Goal: Book appointment/travel/reservation

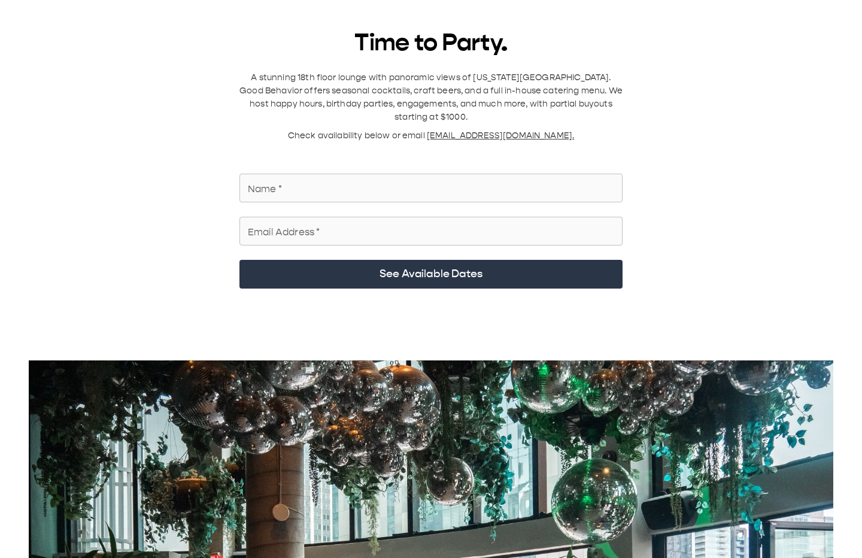
click at [345, 176] on input "Name   *" at bounding box center [430, 188] width 383 height 34
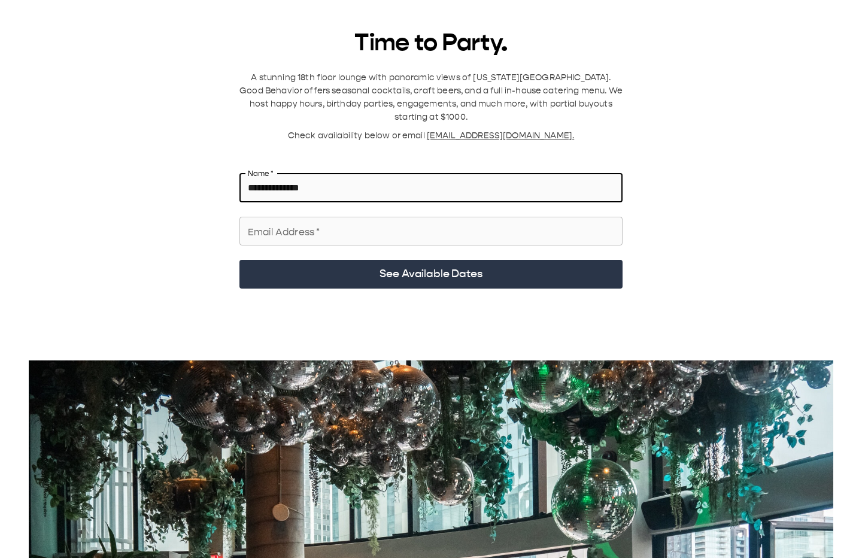
type input "**********"
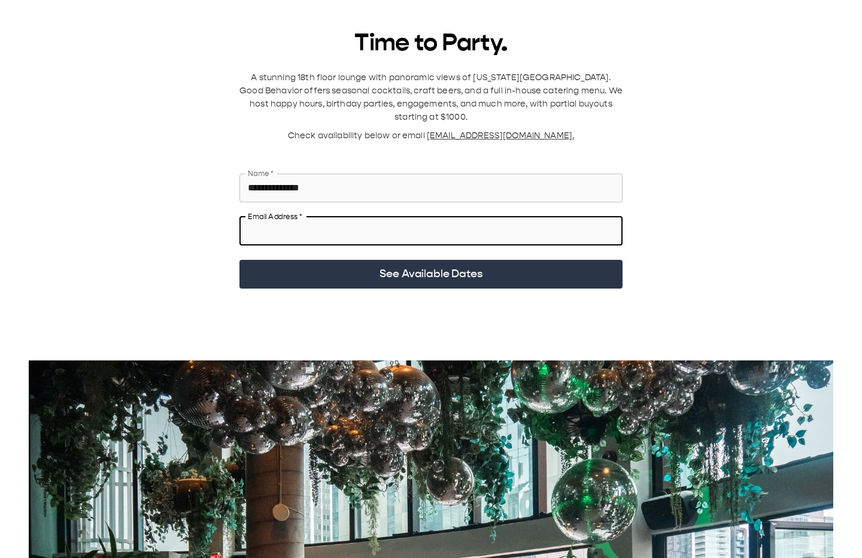
click at [319, 214] on input "Email Address   *" at bounding box center [430, 231] width 383 height 34
type input "**********"
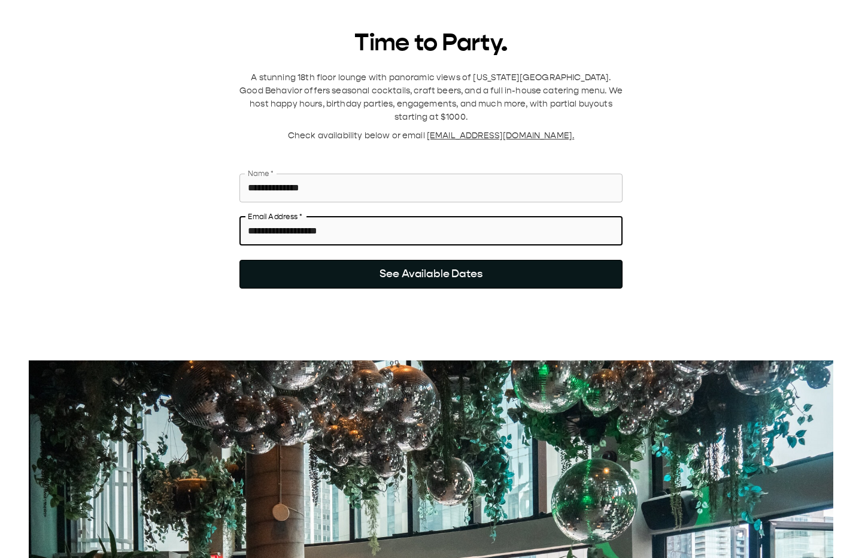
click at [357, 273] on button "See Available Dates" at bounding box center [430, 274] width 383 height 29
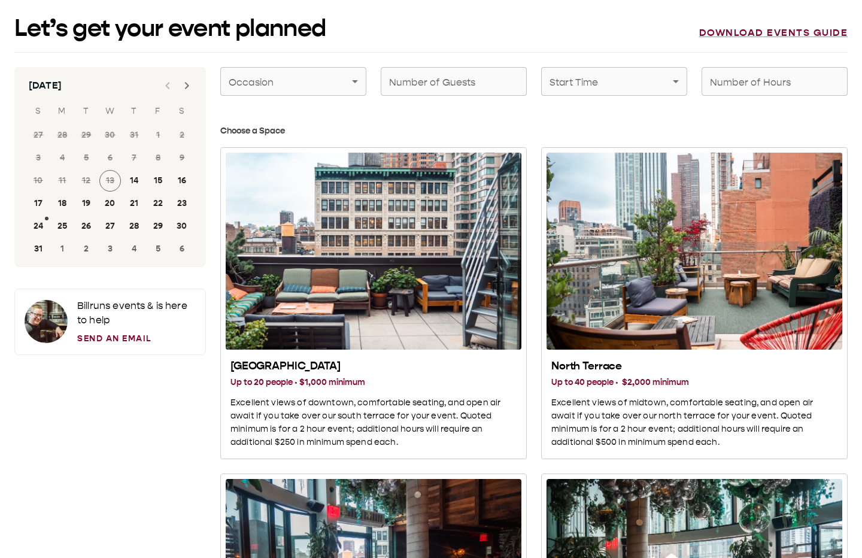
scroll to position [31, 0]
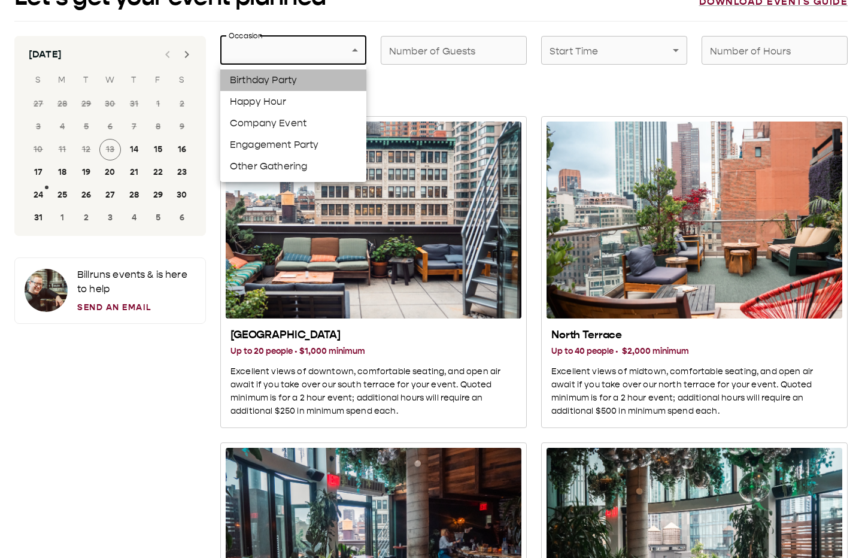
click at [272, 83] on li "Birthday Party" at bounding box center [293, 80] width 146 height 22
type input "**********"
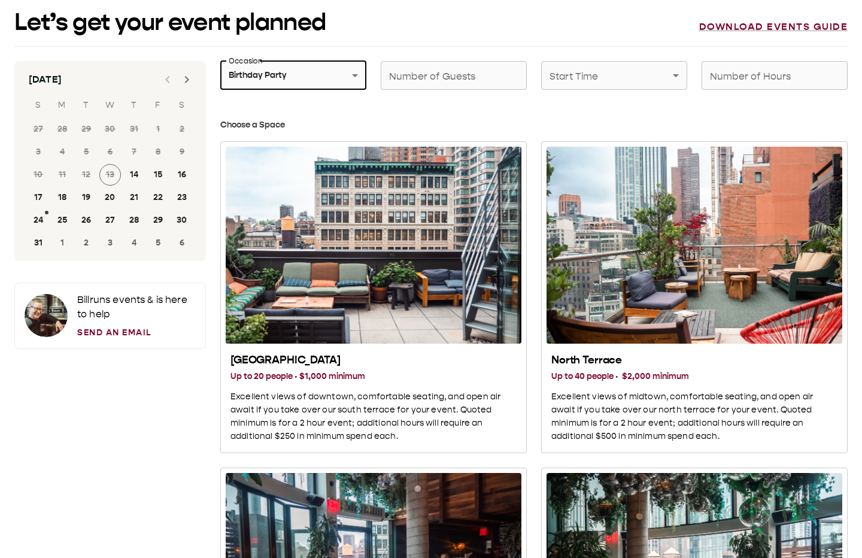
scroll to position [0, 0]
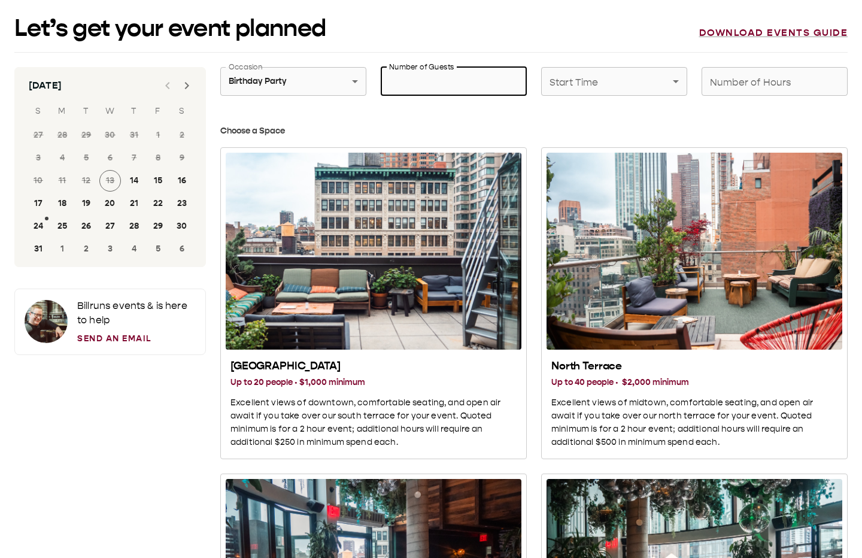
click at [436, 72] on div "Number of Guests Number of Guests" at bounding box center [454, 81] width 146 height 29
type input "**"
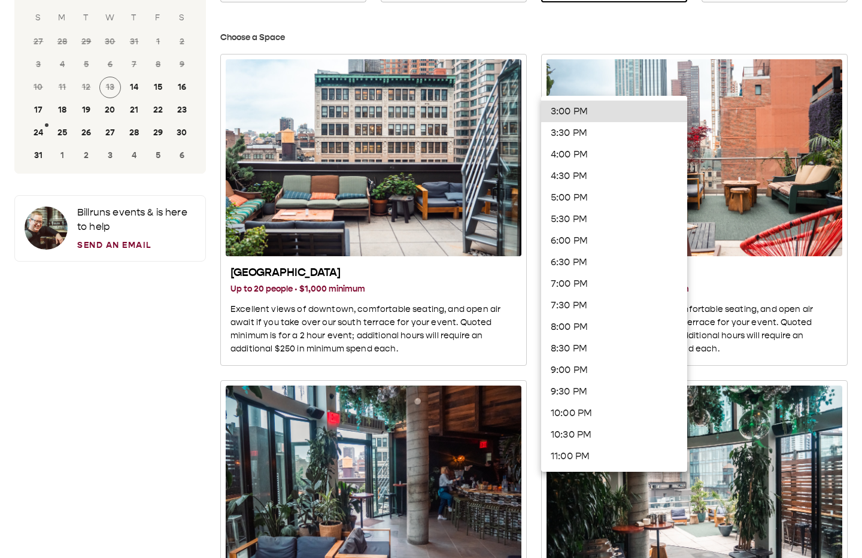
scroll to position [102, 0]
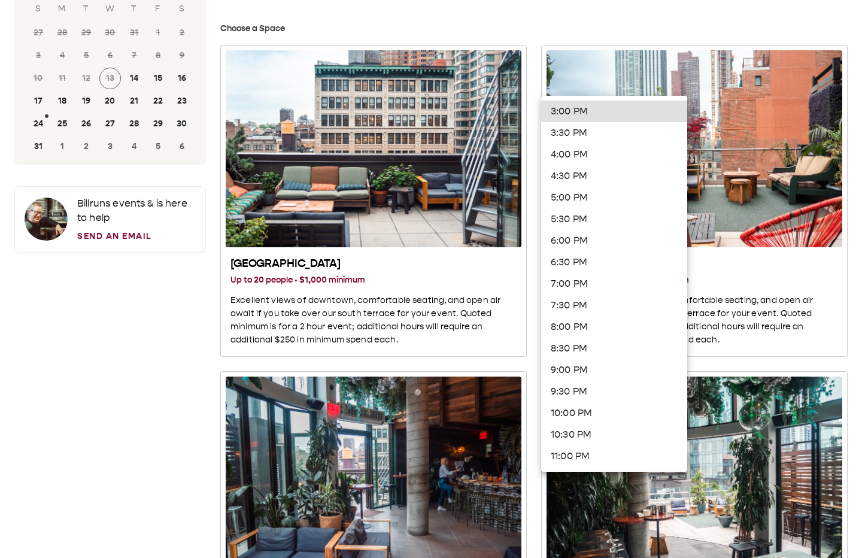
click at [647, 34] on div at bounding box center [431, 279] width 862 height 558
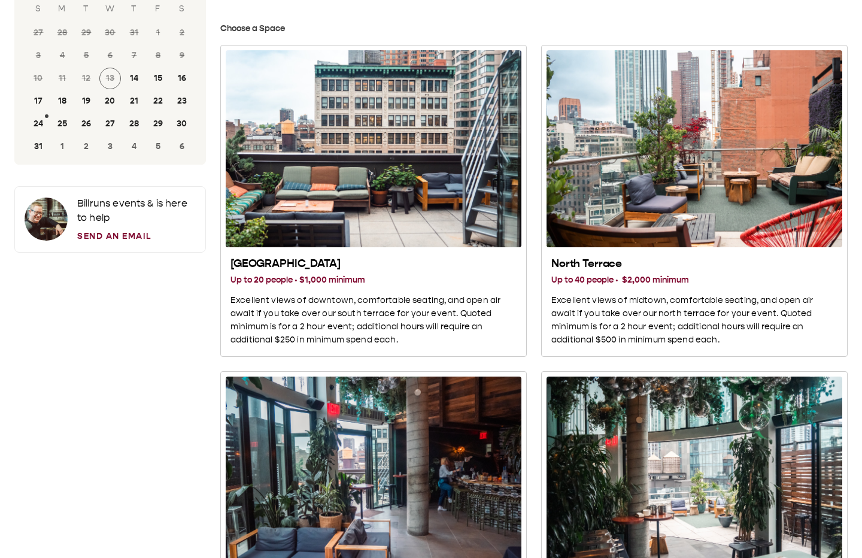
scroll to position [41, 0]
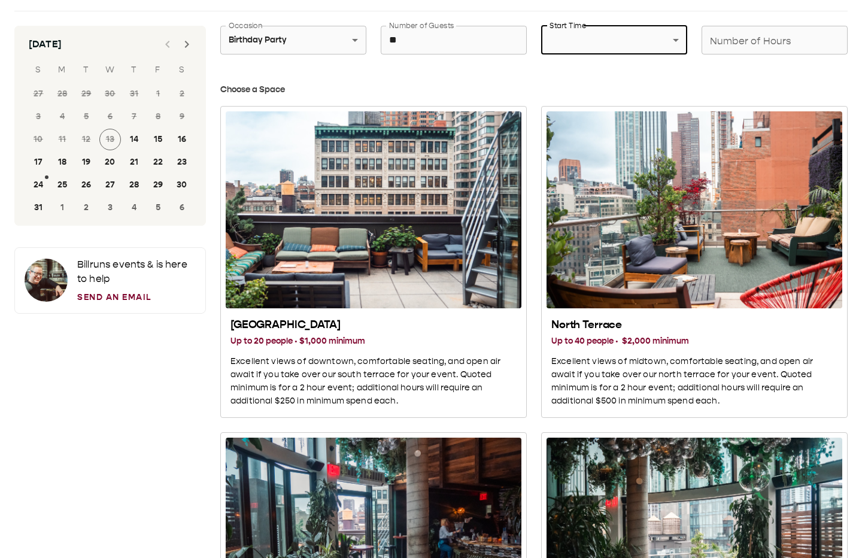
click at [184, 43] on icon "Next month" at bounding box center [187, 44] width 14 height 14
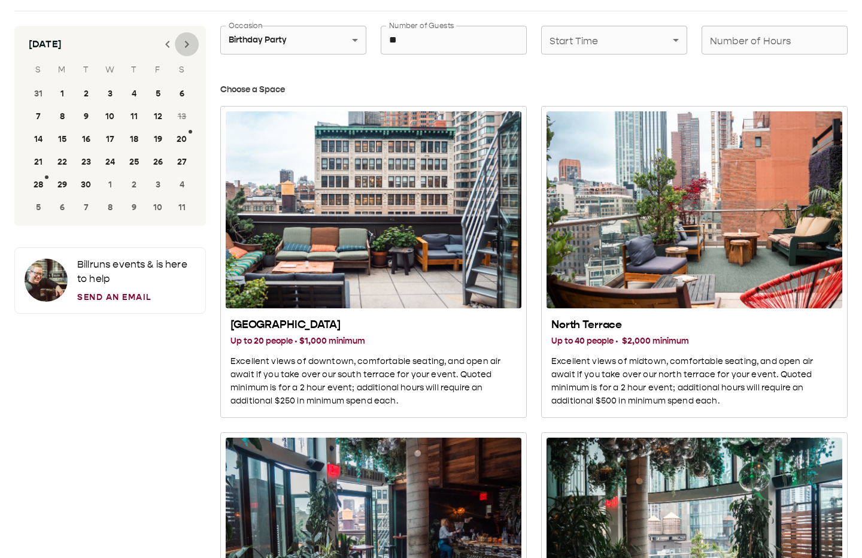
click at [184, 42] on icon "Next month" at bounding box center [187, 44] width 14 height 14
click at [161, 183] on button "31" at bounding box center [158, 185] width 22 height 22
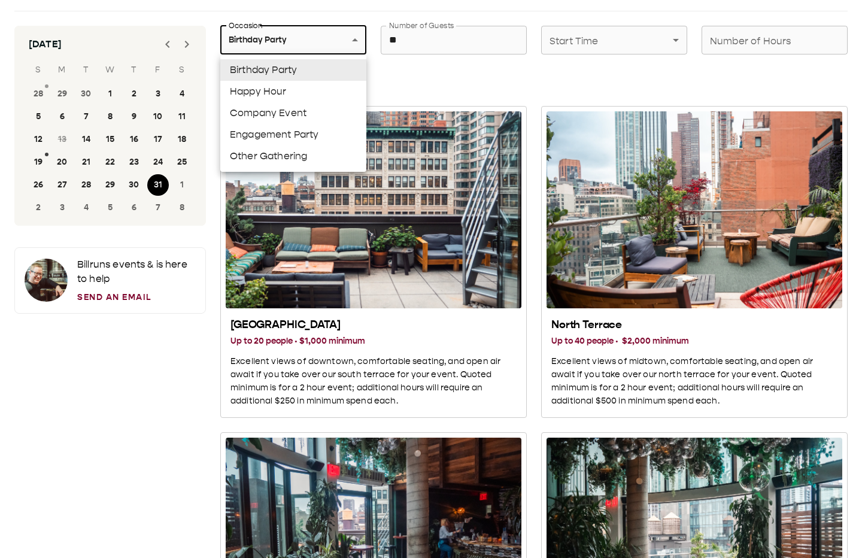
click at [439, 98] on div at bounding box center [431, 279] width 862 height 558
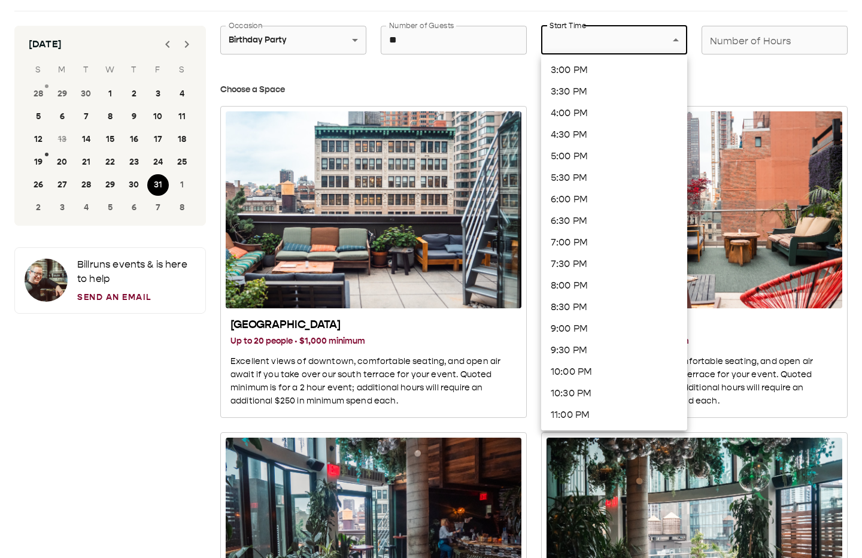
scroll to position [101, 0]
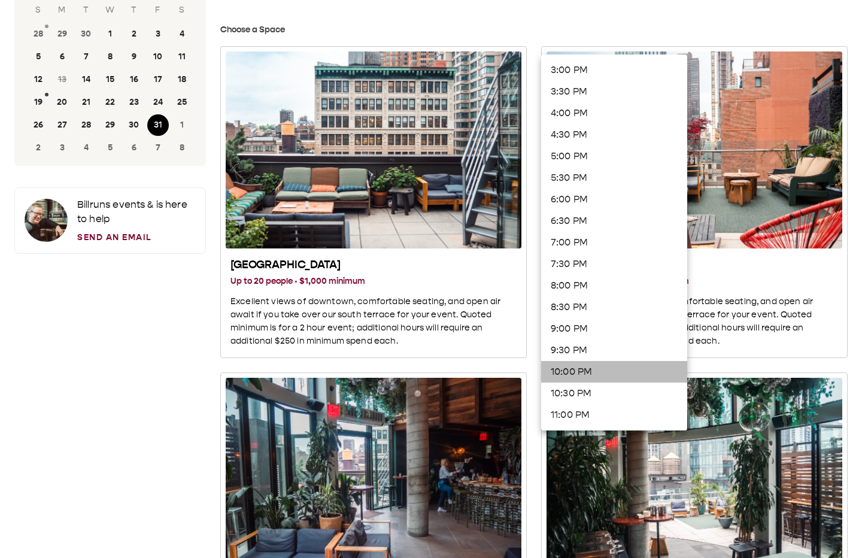
click at [589, 365] on li "10:00 PM" at bounding box center [614, 372] width 146 height 22
type input "********"
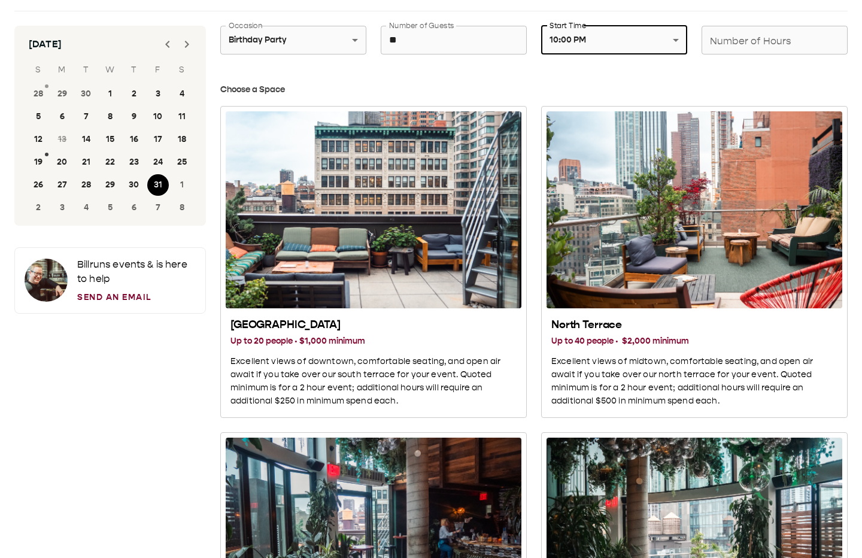
click at [768, 35] on div "Number of Hours Number of Hours" at bounding box center [774, 40] width 146 height 29
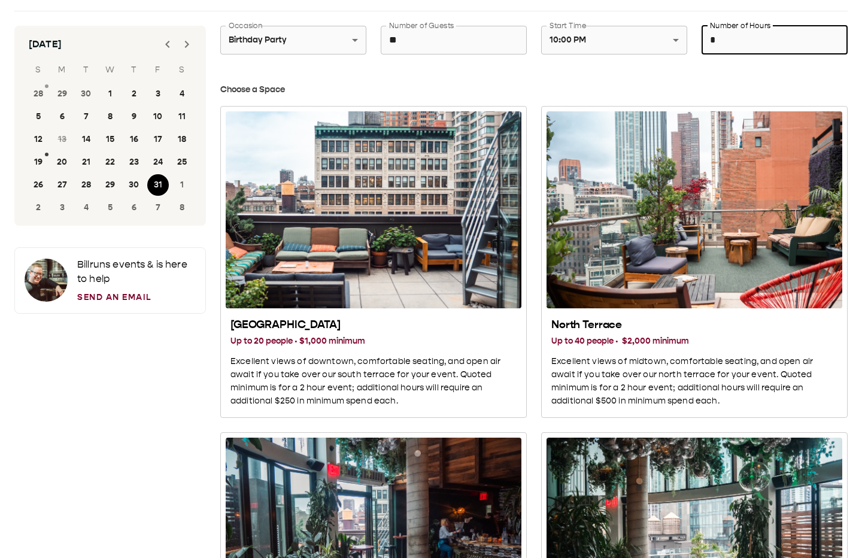
type input "*"
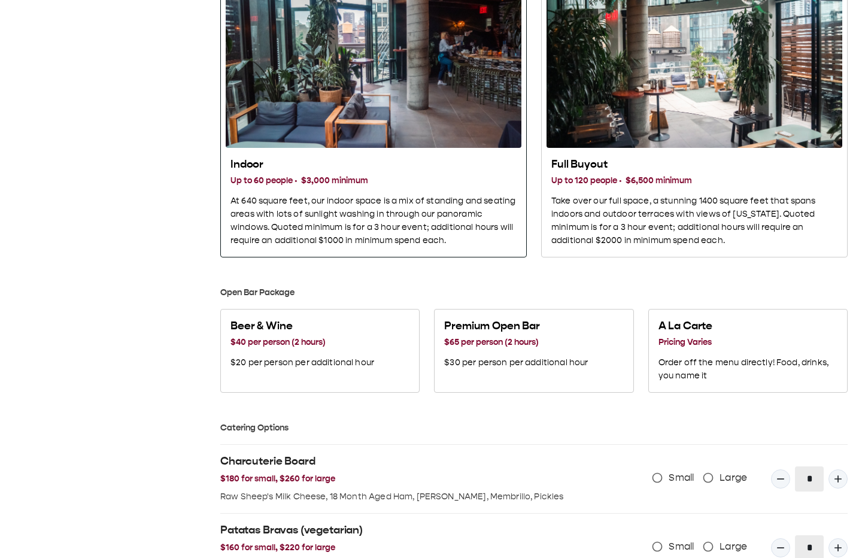
scroll to position [567, 0]
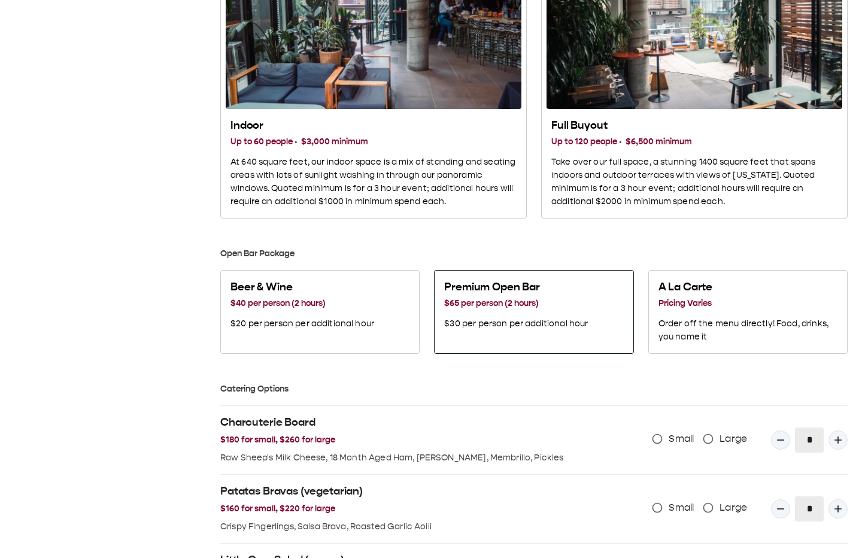
click at [547, 313] on div "Premium Open Bar $65 per person (2 hours) $30 per person per additional hour" at bounding box center [516, 305] width 144 height 50
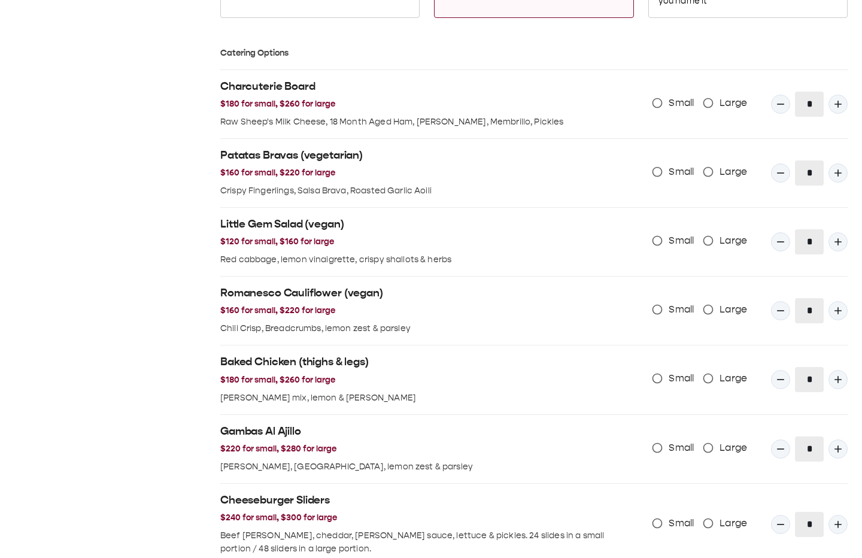
scroll to position [1163, 0]
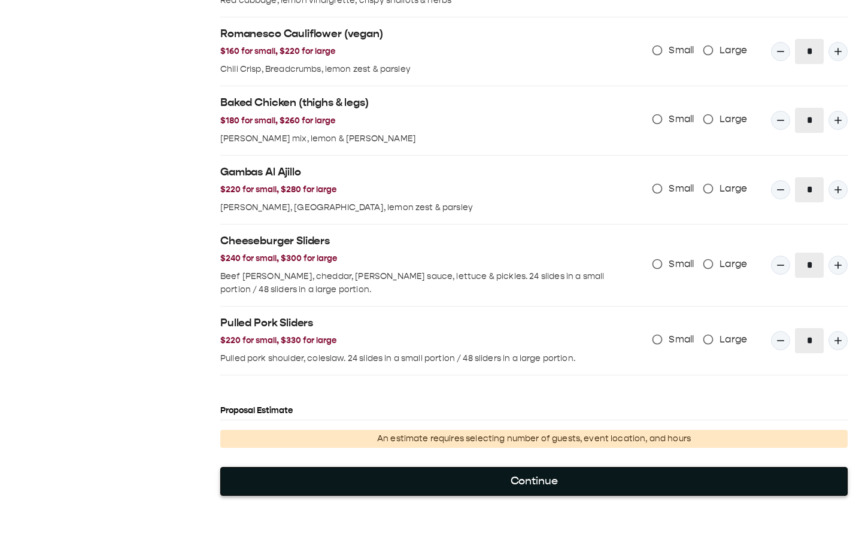
click at [530, 482] on button "Continue" at bounding box center [533, 481] width 627 height 29
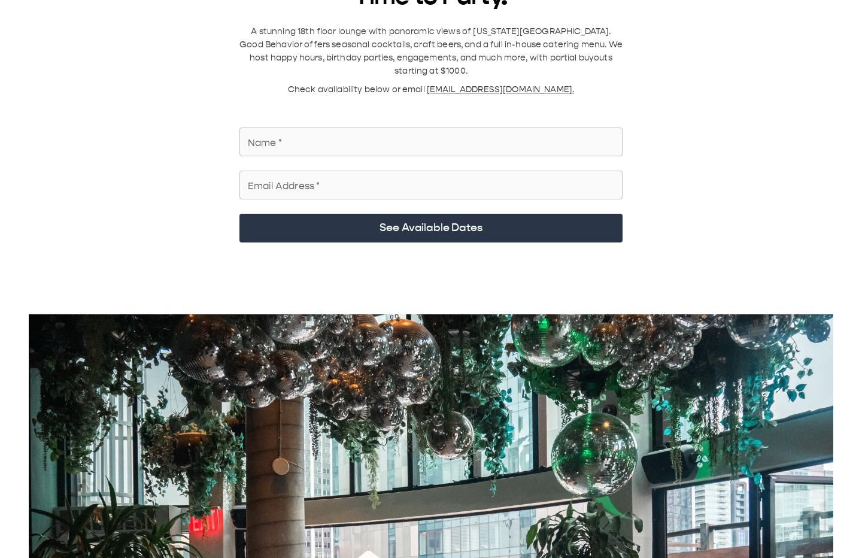
scroll to position [0, 0]
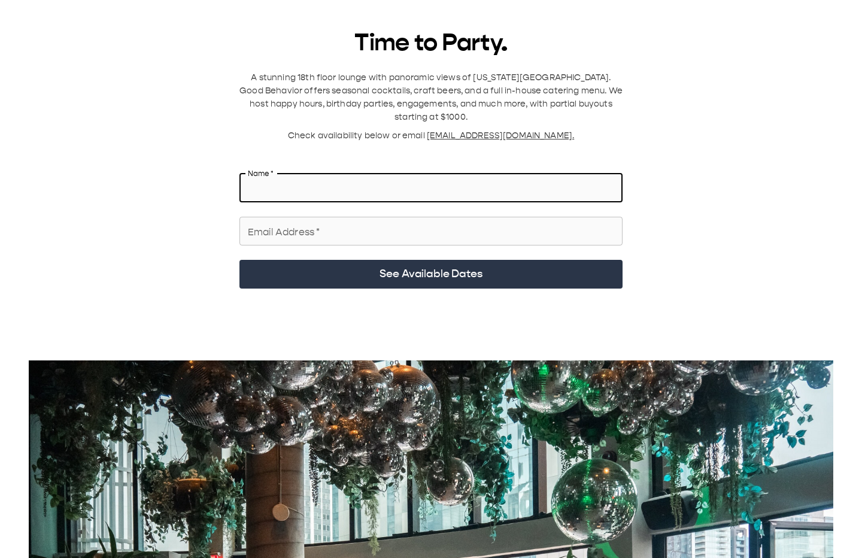
click at [493, 177] on input "Name   *" at bounding box center [430, 188] width 383 height 34
type input "**********"
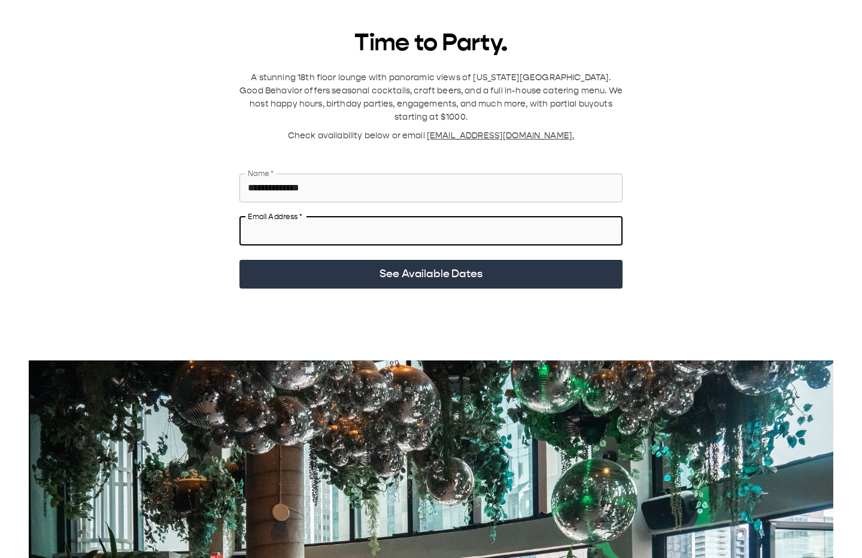
click at [416, 227] on input "Email Address   *" at bounding box center [430, 231] width 383 height 34
type input "**********"
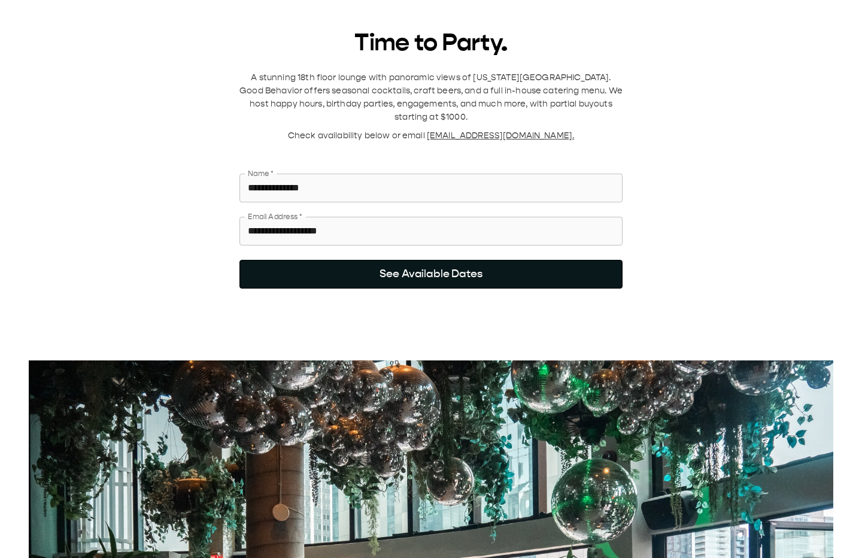
click at [401, 260] on button "See Available Dates" at bounding box center [430, 274] width 383 height 29
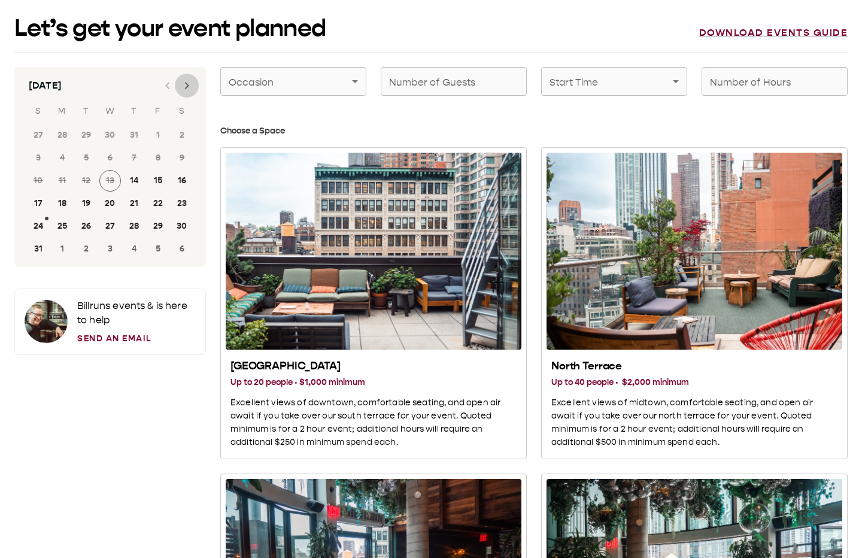
click at [184, 87] on icon "Next month" at bounding box center [187, 85] width 14 height 14
click at [160, 229] on button "31" at bounding box center [158, 226] width 22 height 22
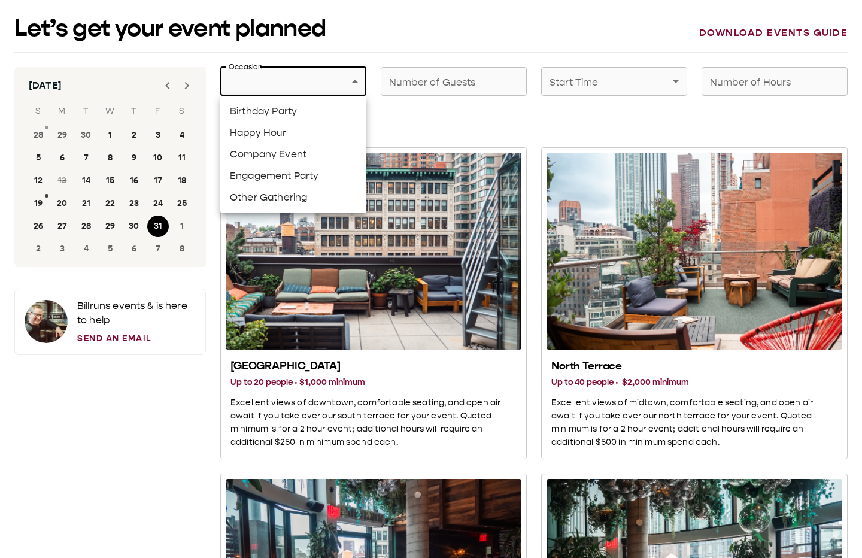
click at [303, 115] on li "Birthday Party" at bounding box center [293, 112] width 146 height 22
type input "**********"
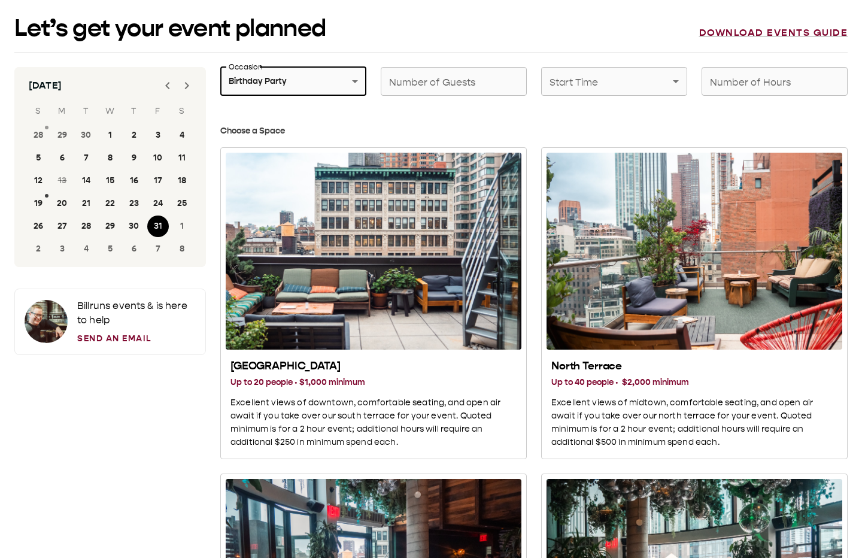
click at [421, 89] on input "Number of Guests" at bounding box center [454, 82] width 146 height 34
type input "**"
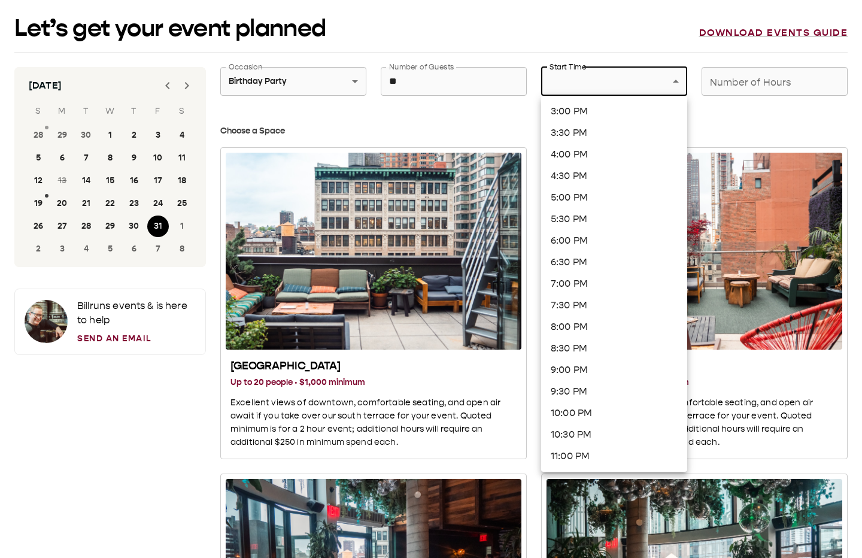
click at [714, 80] on div at bounding box center [431, 279] width 862 height 558
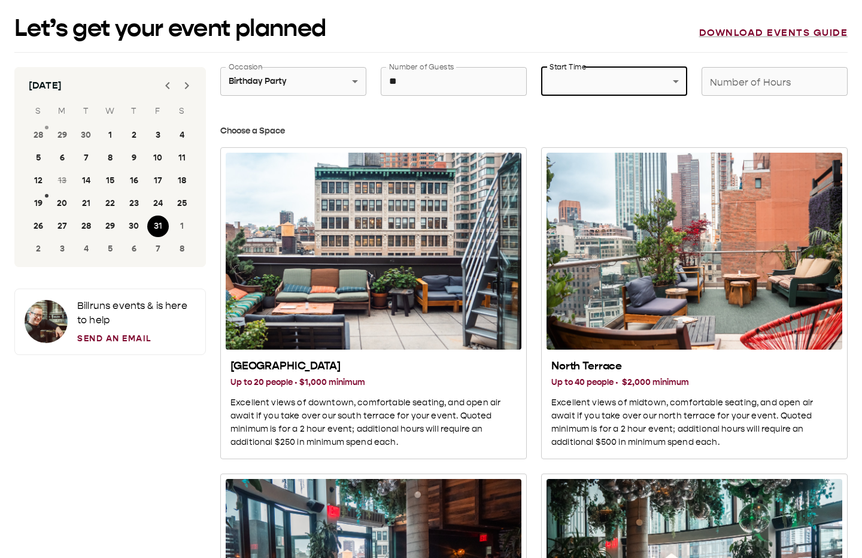
click at [743, 77] on input "Number of Hours" at bounding box center [774, 82] width 146 height 34
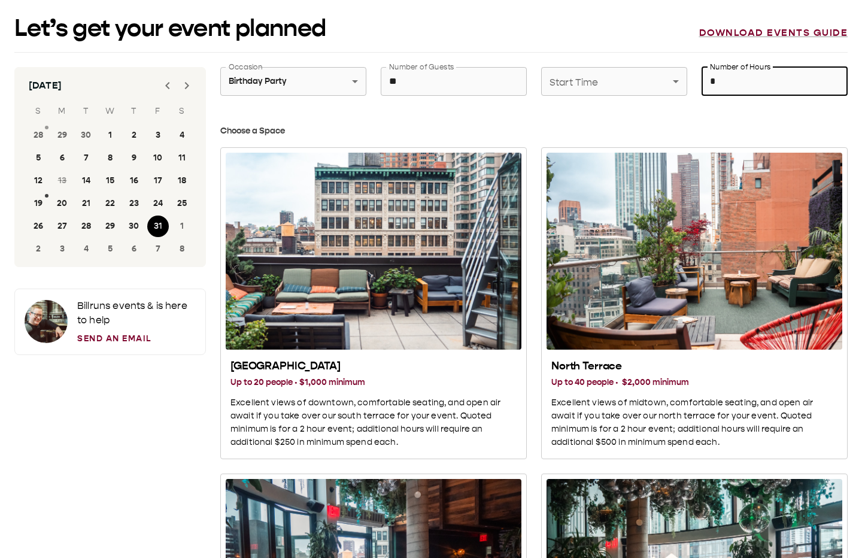
type input "*"
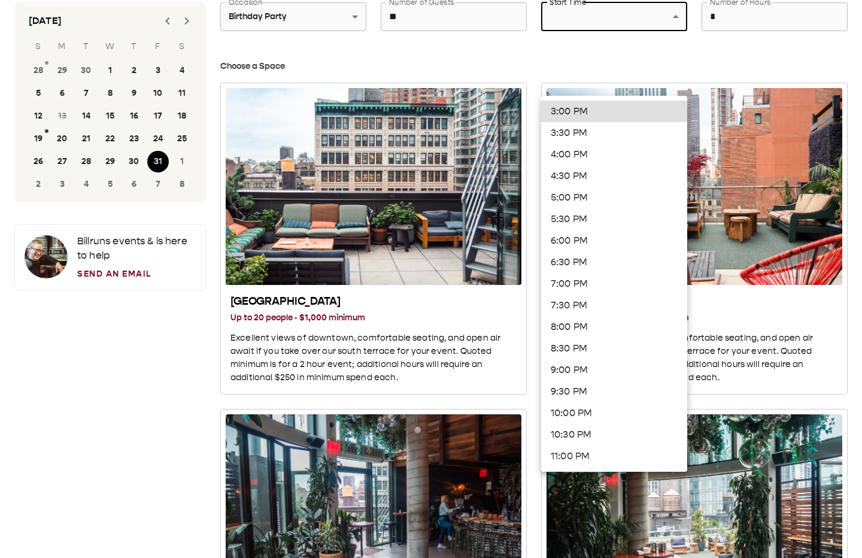
click at [597, 405] on li "10:00 PM" at bounding box center [614, 413] width 146 height 22
type input "********"
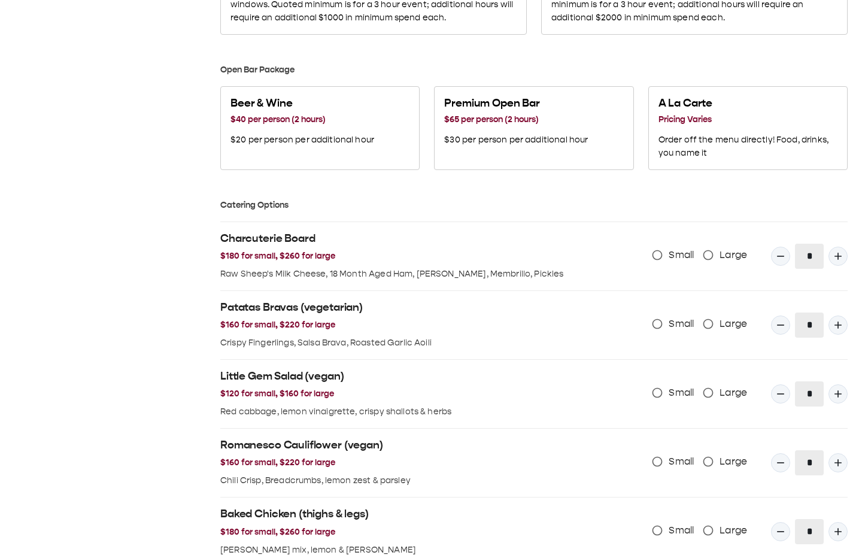
scroll to position [758, 0]
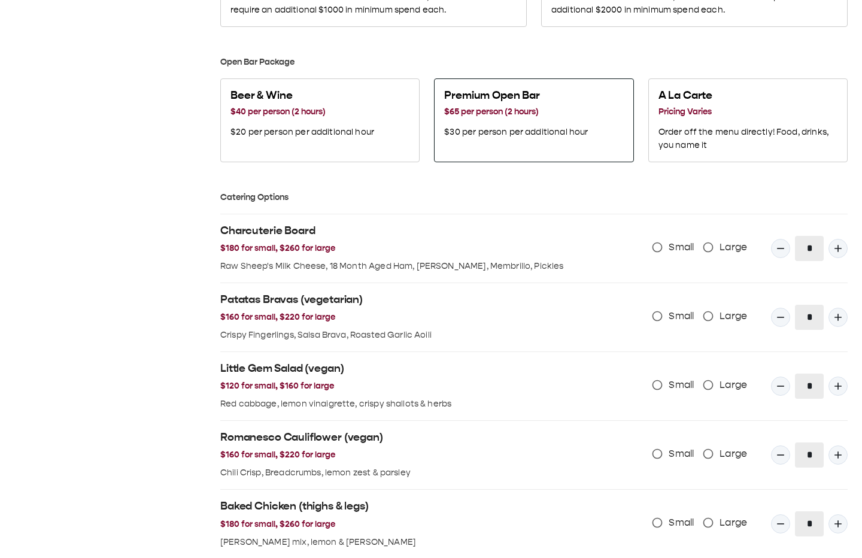
click at [500, 112] on h3 "$65 per person (2 hours)" at bounding box center [516, 111] width 144 height 13
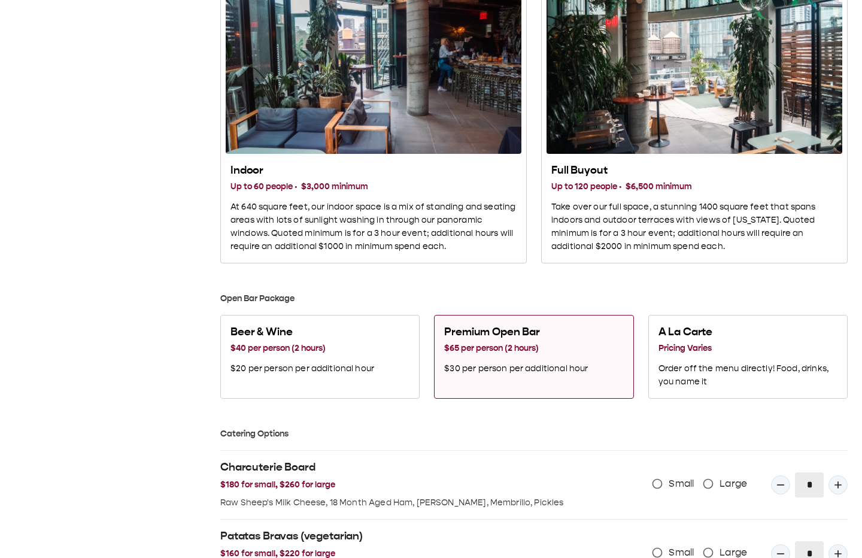
scroll to position [520, 0]
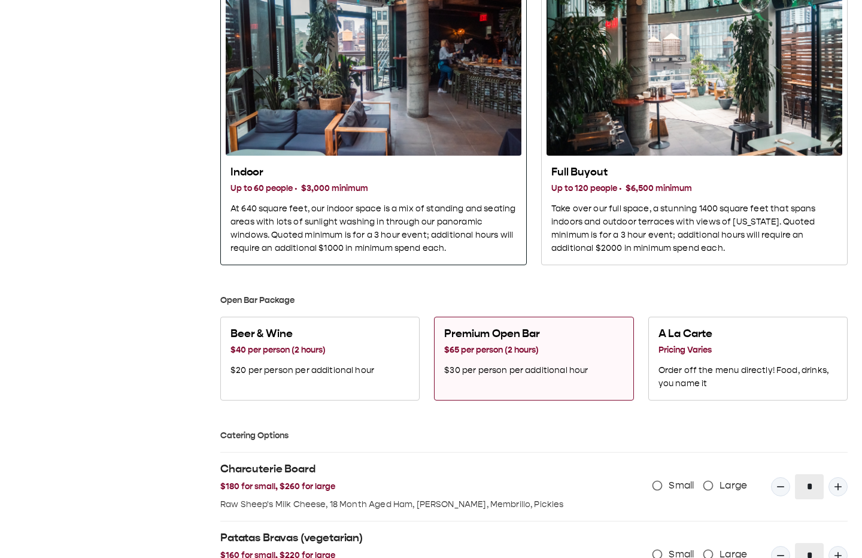
click at [463, 196] on div "Indoor Up to 60 people · $3,000 minimum At 640 square feet, our indoor space is…" at bounding box center [373, 210] width 286 height 90
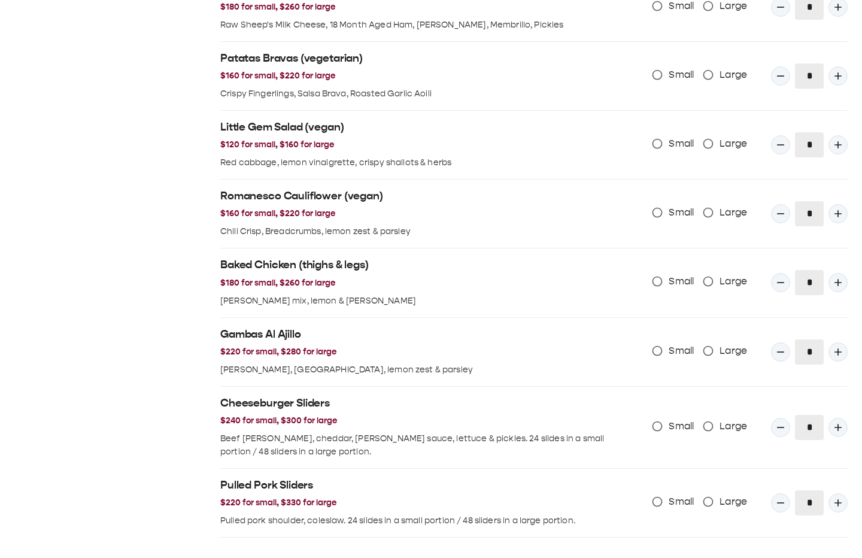
scroll to position [1195, 0]
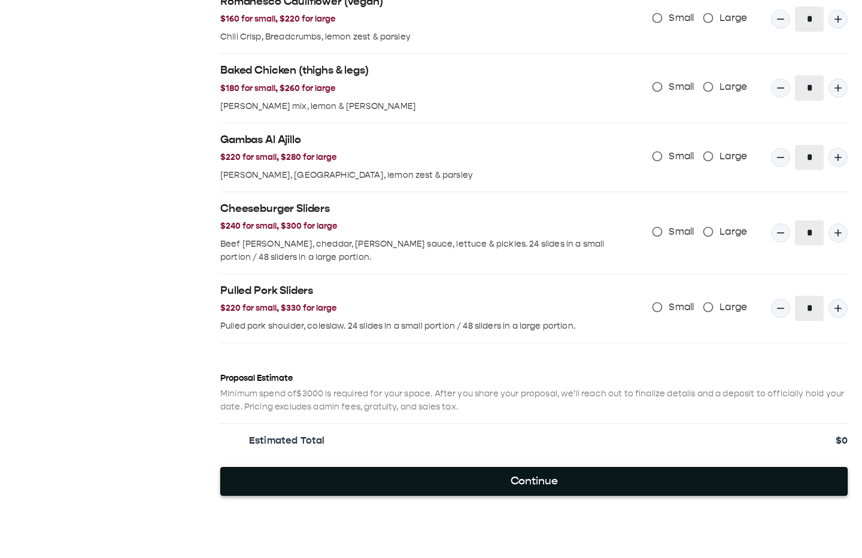
click at [452, 478] on button "Continue" at bounding box center [533, 481] width 627 height 29
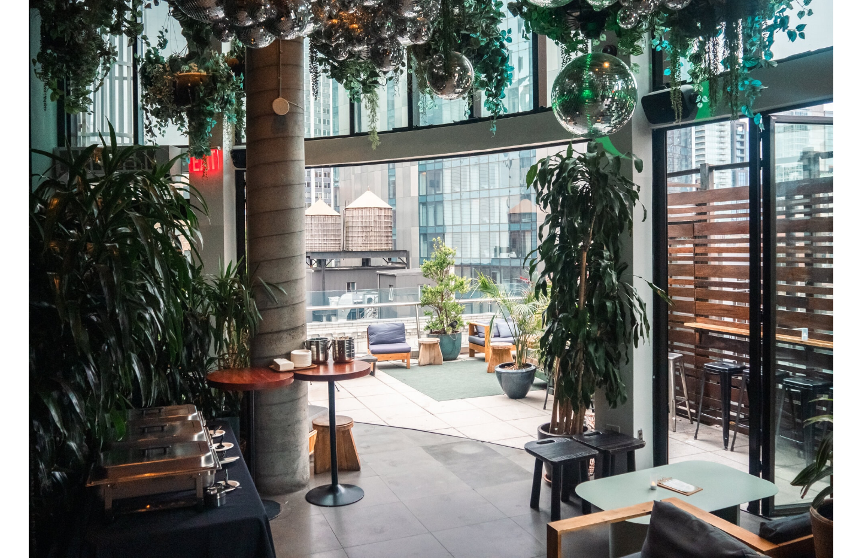
scroll to position [0, 0]
